Goal: Information Seeking & Learning: Learn about a topic

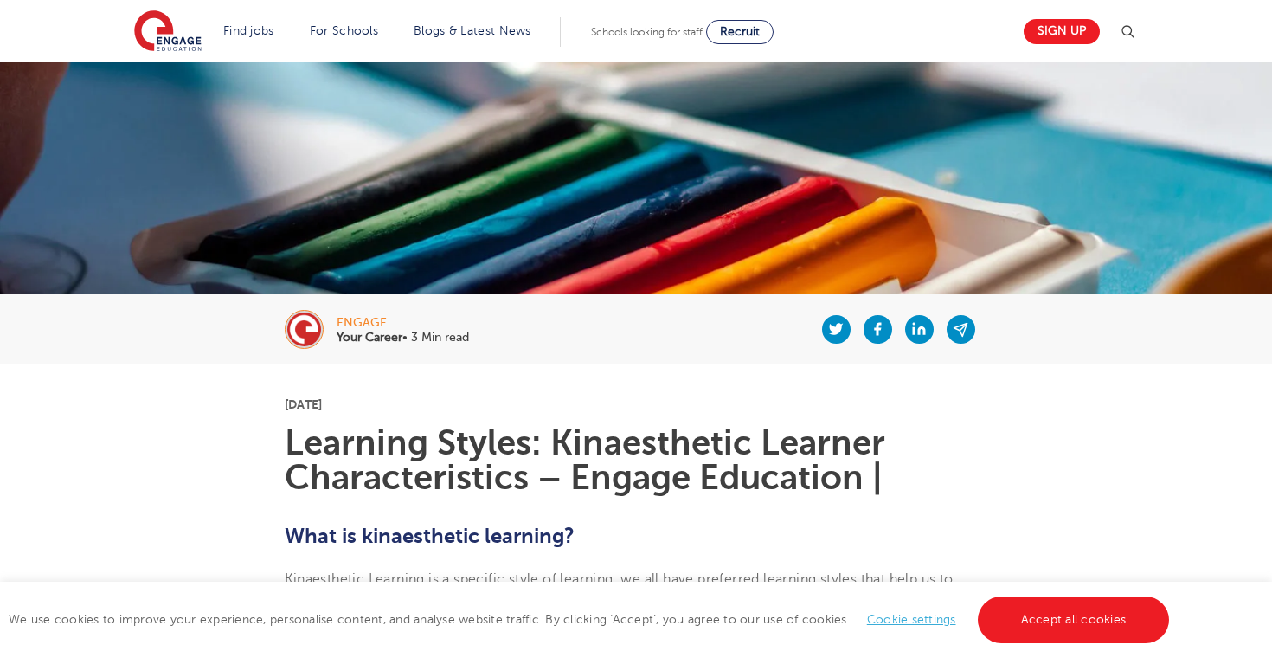
scroll to position [140, 0]
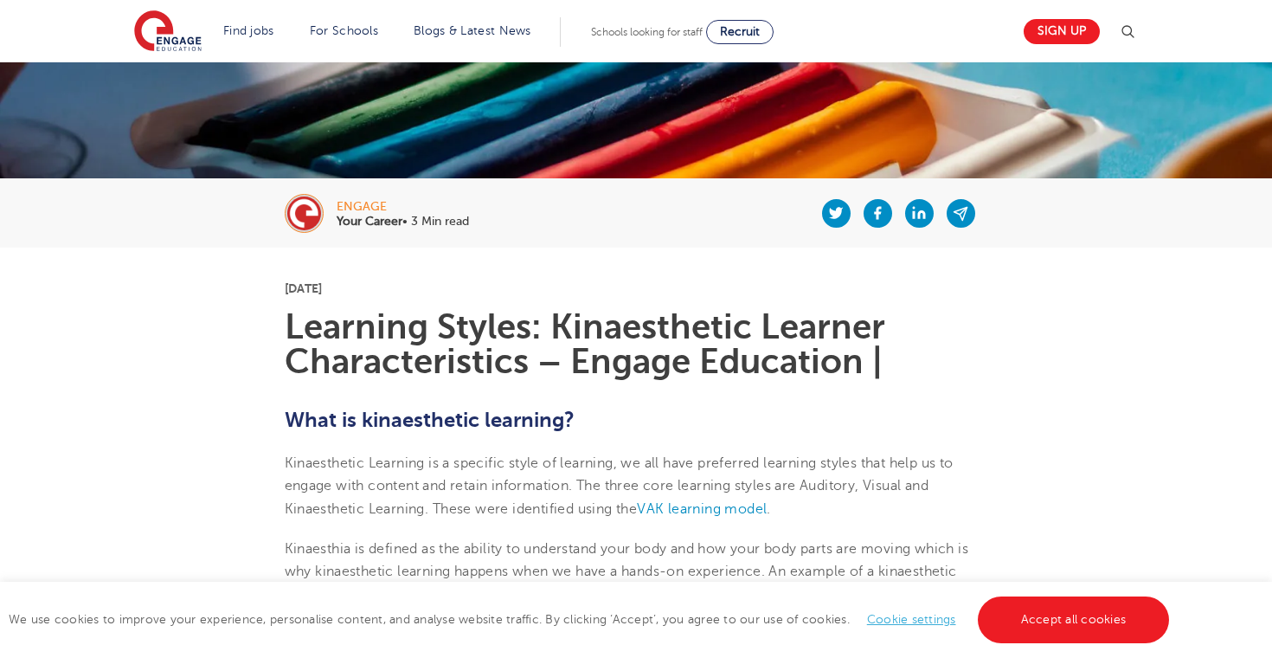
scroll to position [232, 0]
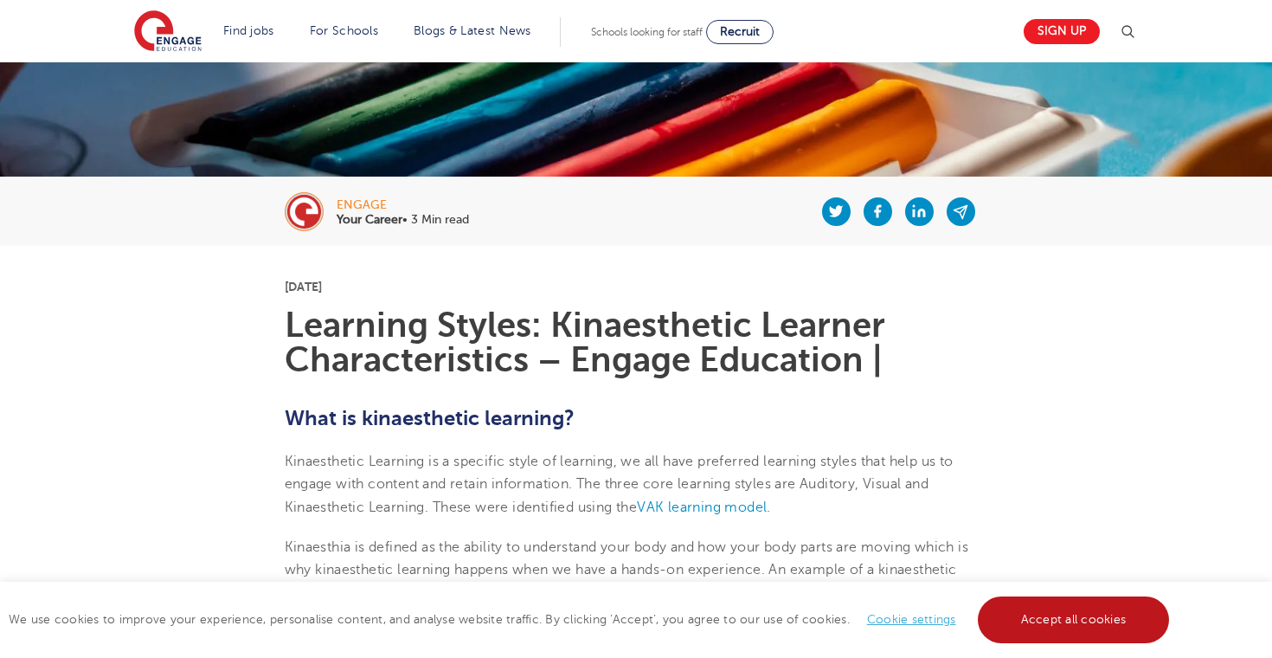
click at [994, 631] on link "Accept all cookies" at bounding box center [1074, 619] width 192 height 47
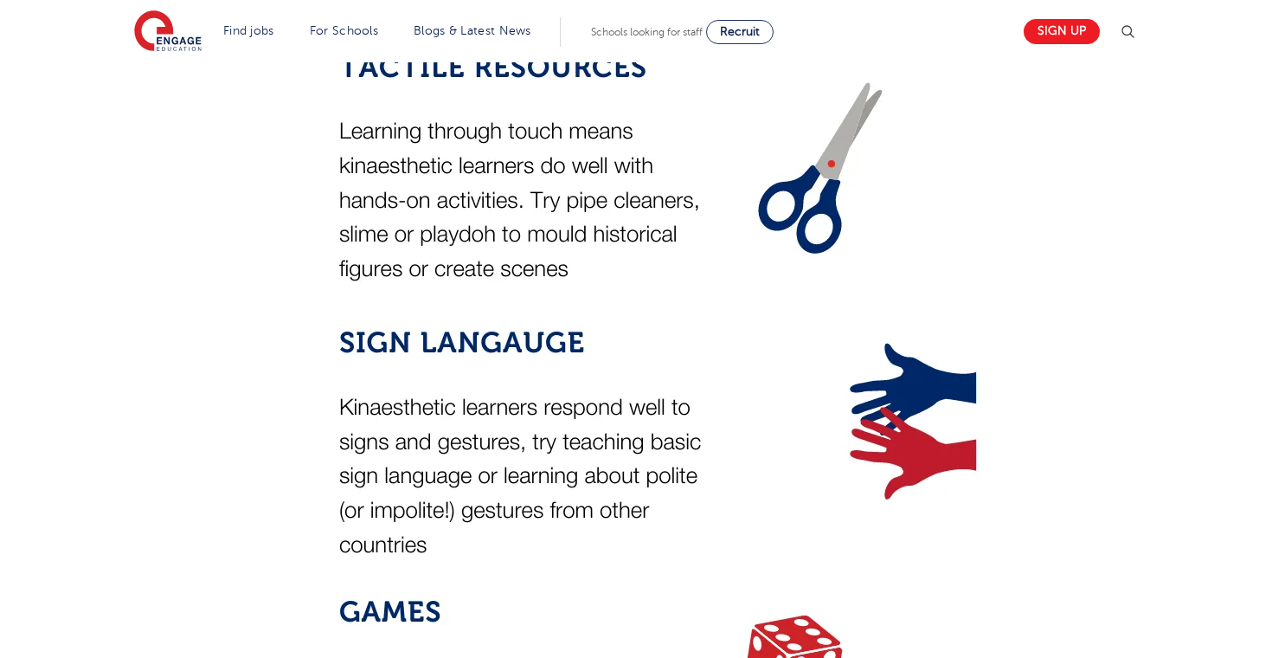
scroll to position [2887, 0]
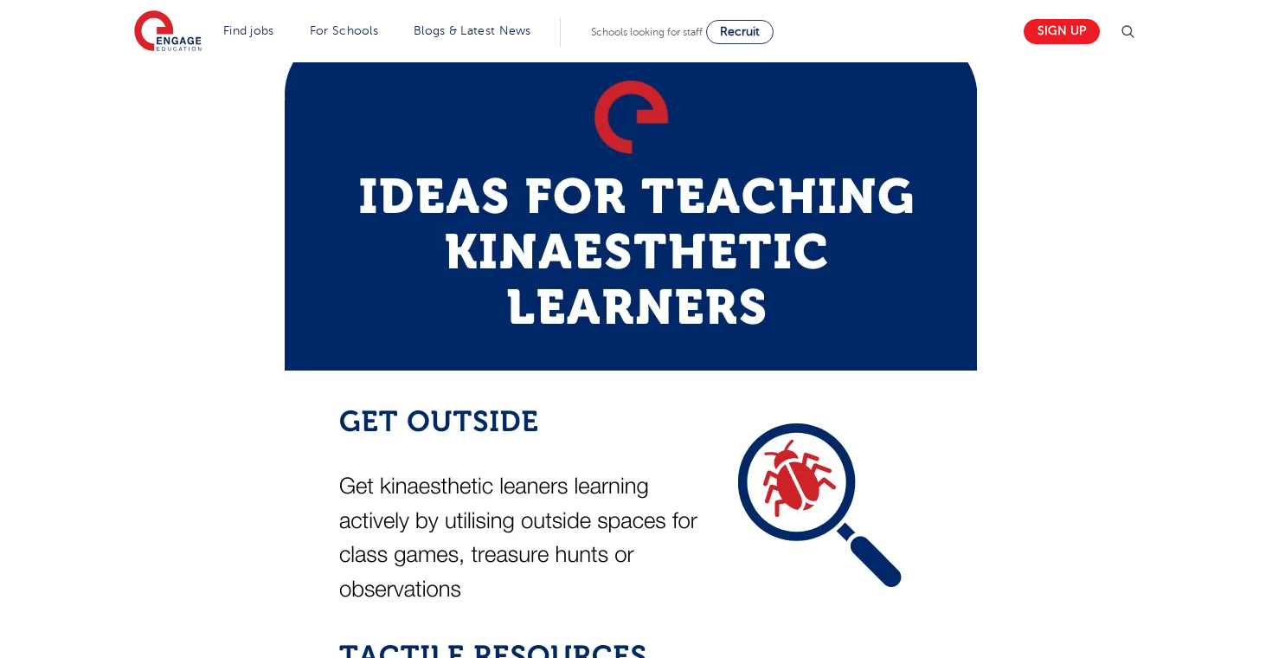
scroll to position [2530, 0]
